Goal: Information Seeking & Learning: Learn about a topic

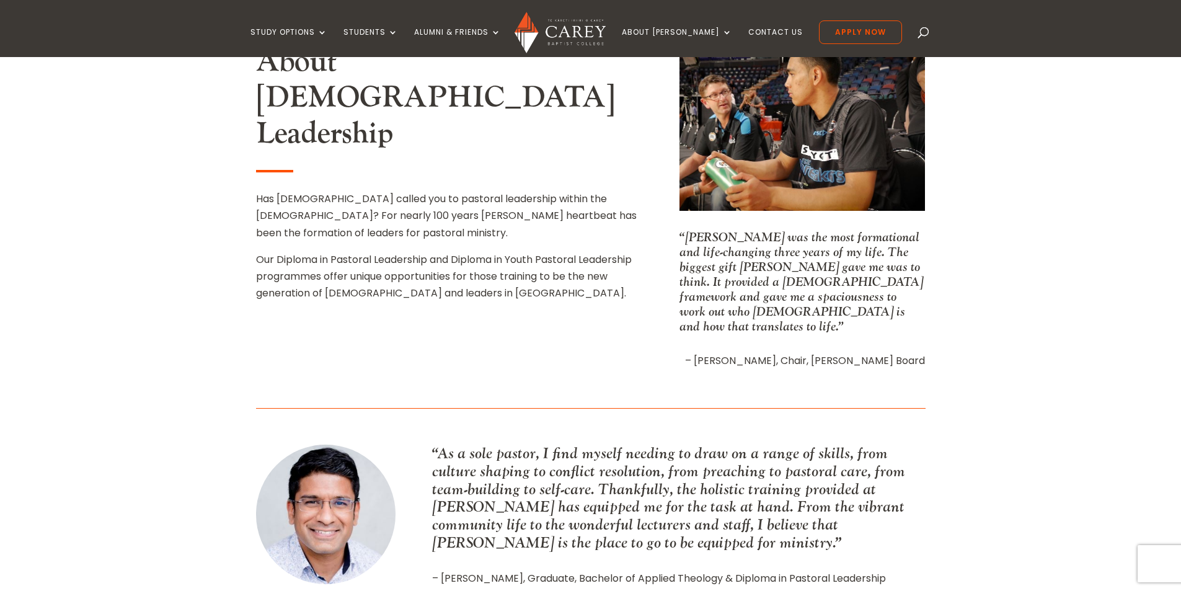
scroll to position [124, 0]
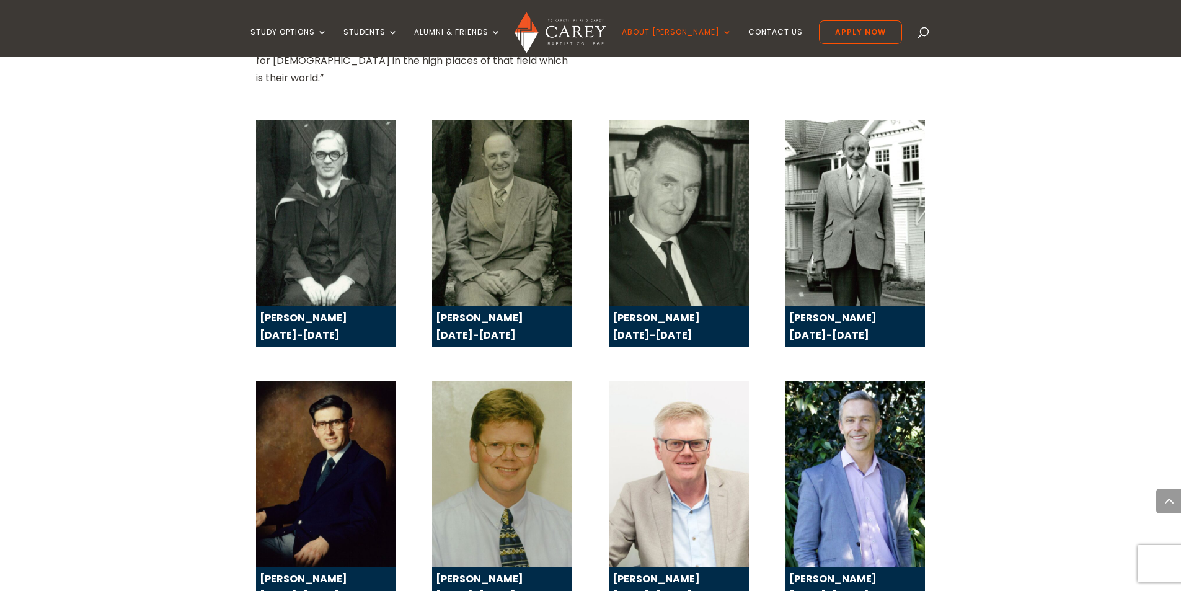
scroll to position [1984, 0]
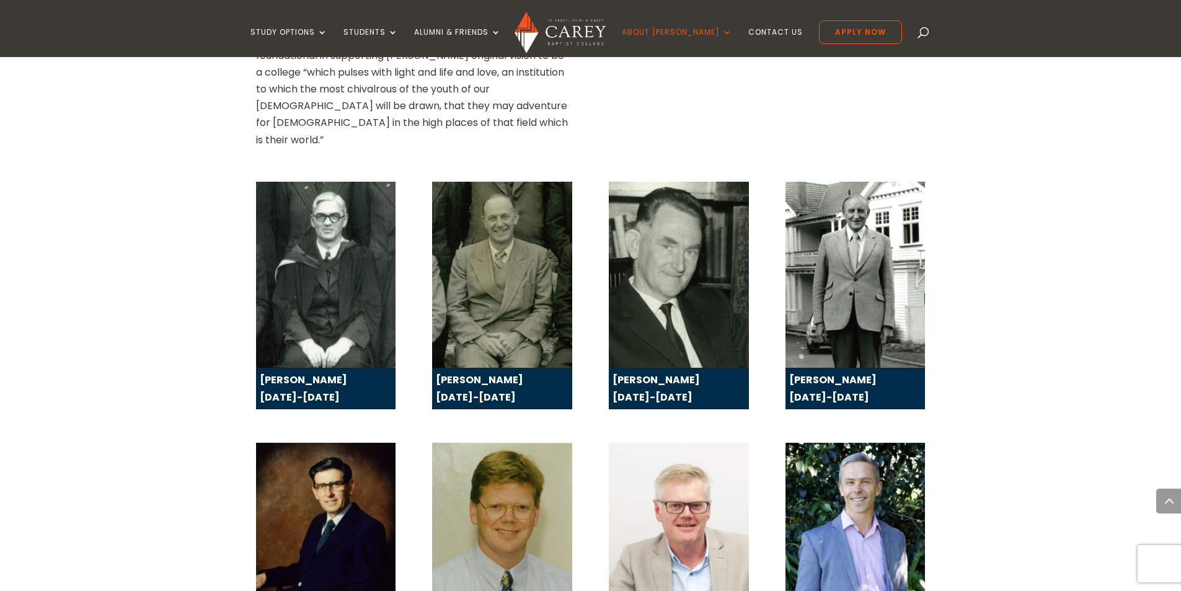
click at [326, 443] on img at bounding box center [325, 536] width 139 height 187
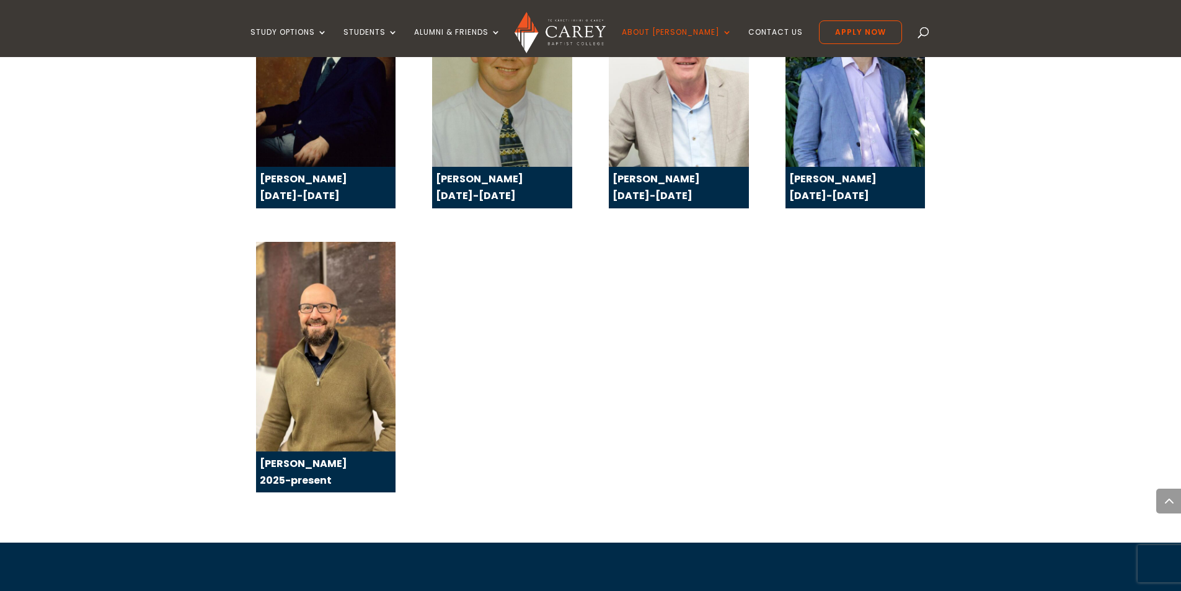
scroll to position [2170, 0]
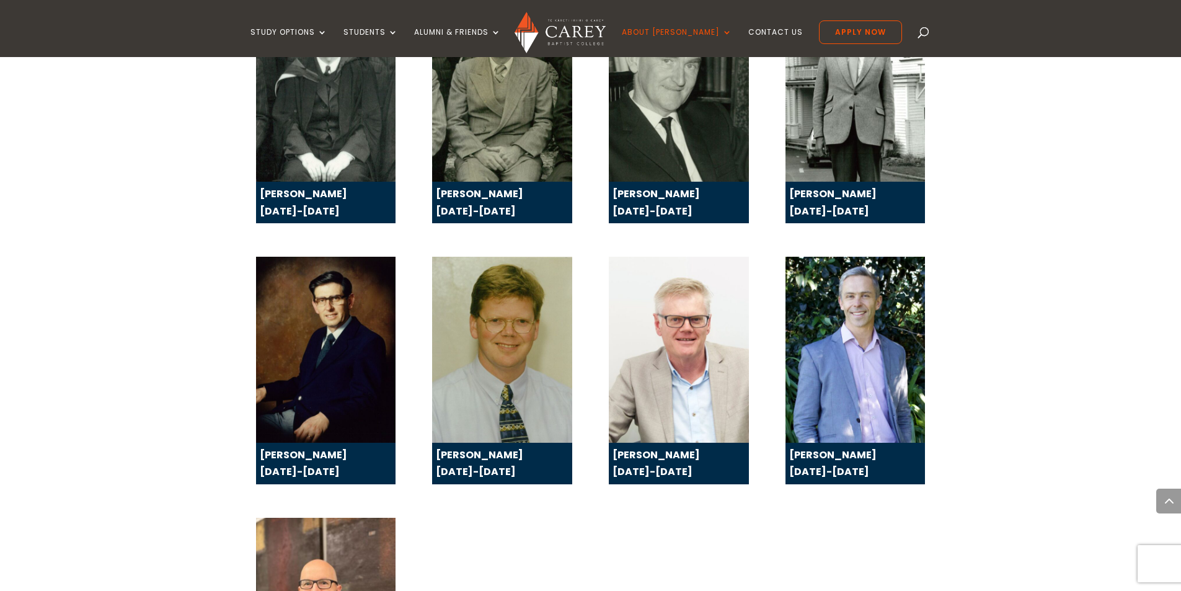
click at [303, 448] on strong "[PERSON_NAME] [DATE]-[DATE]" at bounding box center [303, 463] width 87 height 31
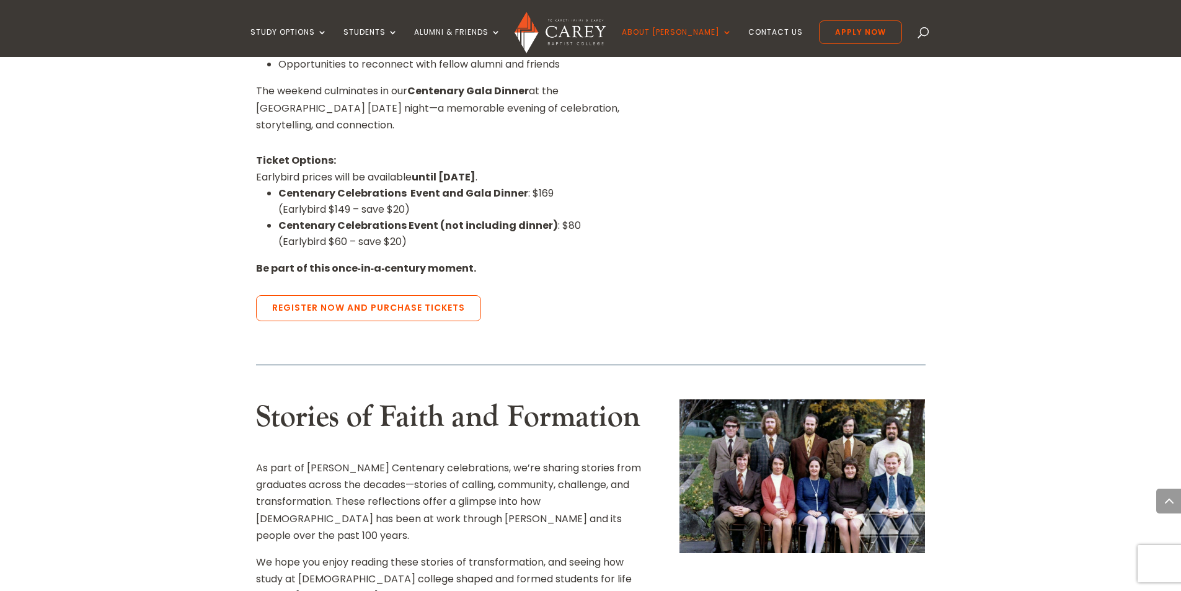
scroll to position [1054, 0]
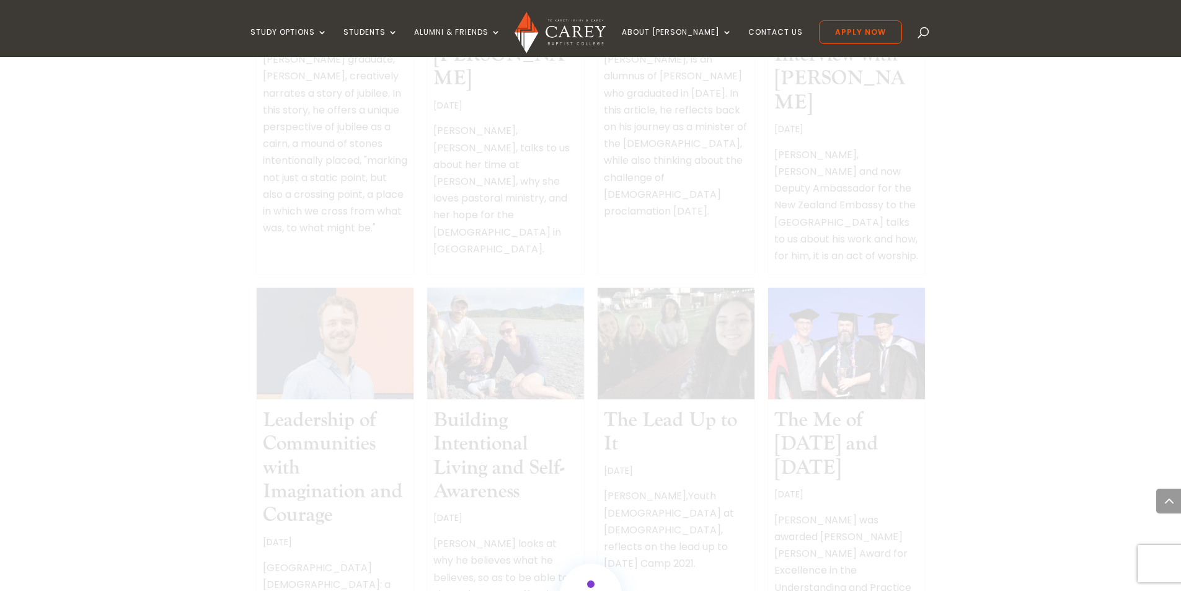
scroll to position [1054, 0]
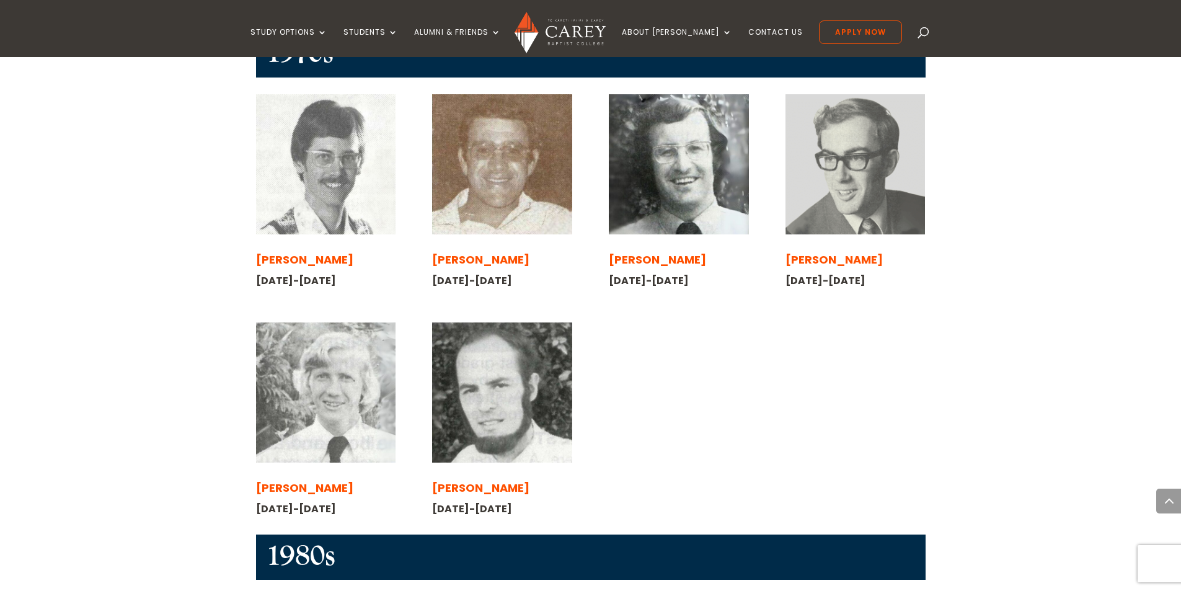
scroll to position [1054, 0]
